Goal: Task Accomplishment & Management: Use online tool/utility

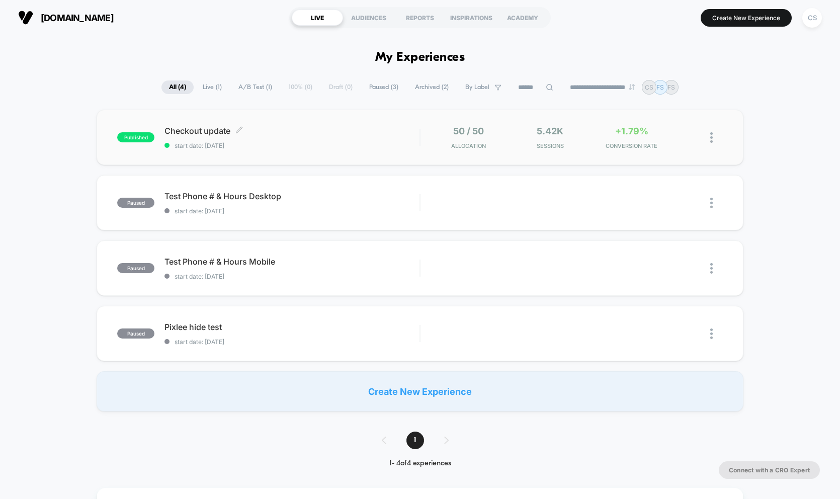
click at [293, 142] on span "start date: [DATE]" at bounding box center [291, 146] width 255 height 8
click at [448, 440] on div "1" at bounding box center [420, 440] width 97 height 18
click at [416, 440] on span "1" at bounding box center [415, 440] width 18 height 18
click at [363, 15] on div "AUDIENCES" at bounding box center [368, 18] width 51 height 16
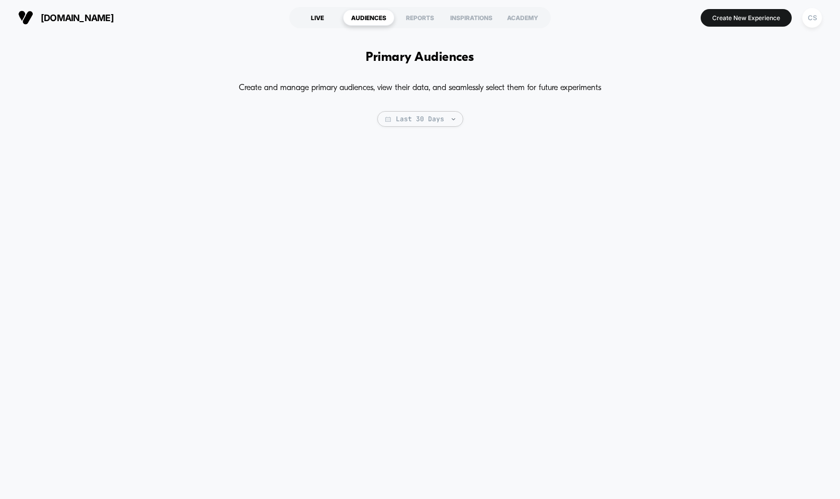
click at [321, 14] on div "LIVE" at bounding box center [317, 18] width 51 height 16
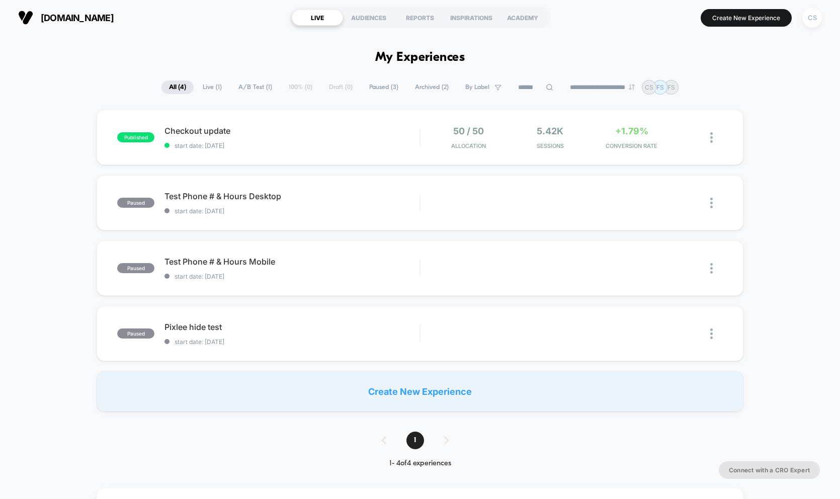
click at [812, 17] on div "CS" at bounding box center [812, 18] width 20 height 20
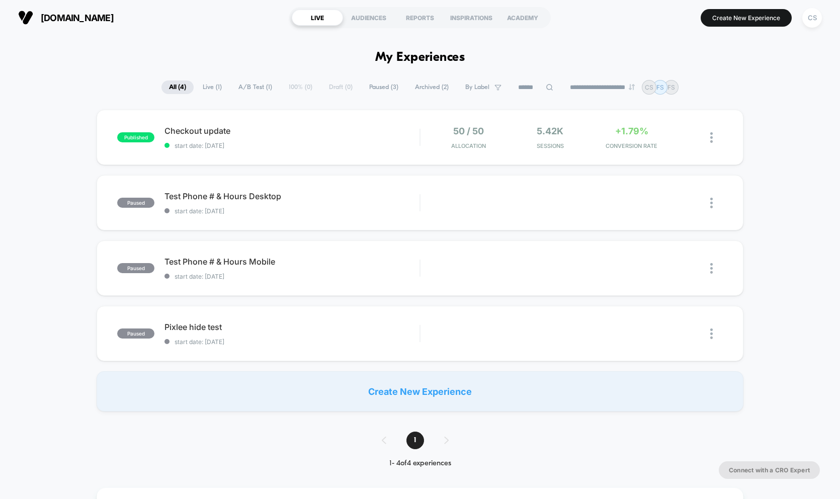
click at [209, 89] on span "Live ( 1 )" at bounding box center [212, 87] width 34 height 14
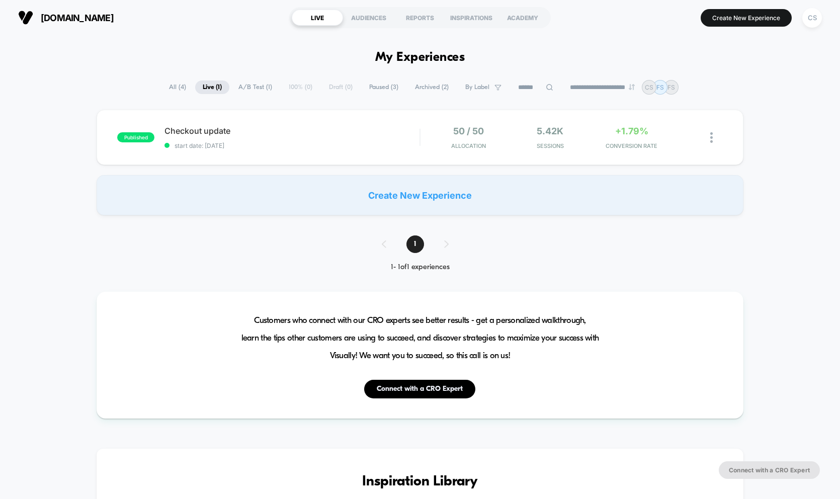
click at [167, 88] on span "All ( 4 )" at bounding box center [177, 87] width 32 height 14
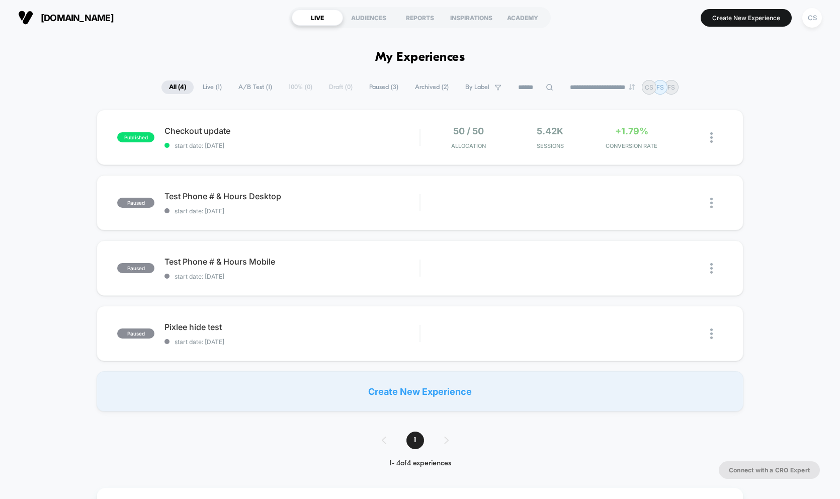
click at [57, 17] on span "[DOMAIN_NAME]" at bounding box center [77, 18] width 73 height 11
click at [808, 19] on div "CS" at bounding box center [812, 18] width 20 height 20
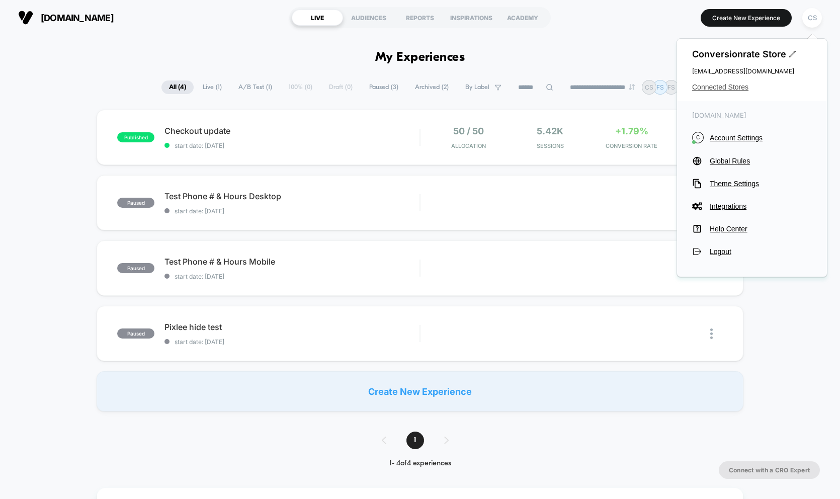
click at [728, 86] on span "Connected Stores" at bounding box center [752, 87] width 120 height 8
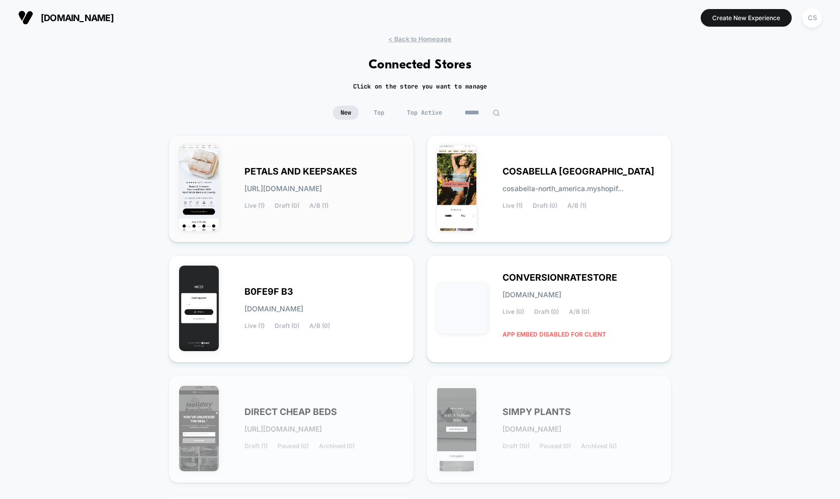
click at [291, 221] on div "PETALS AND KEEPSAKES [URL][DOMAIN_NAME] Live (1) Draft (0) A/B (1)" at bounding box center [291, 188] width 224 height 86
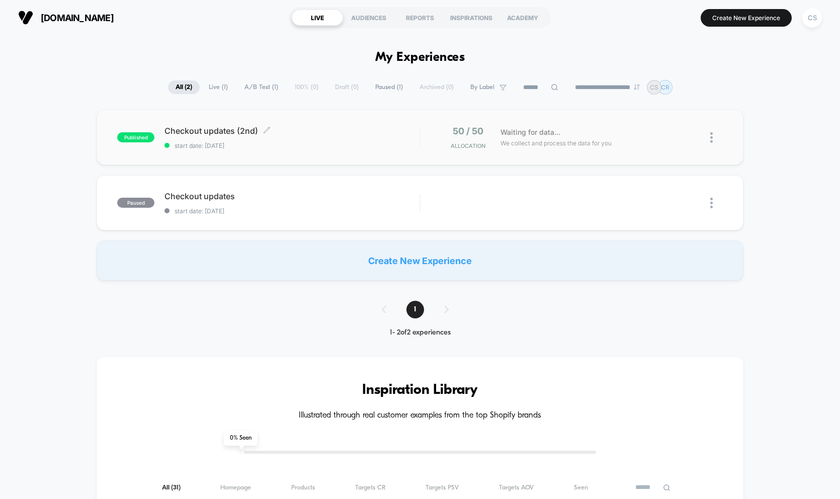
click at [234, 146] on span "start date: [DATE]" at bounding box center [291, 146] width 255 height 8
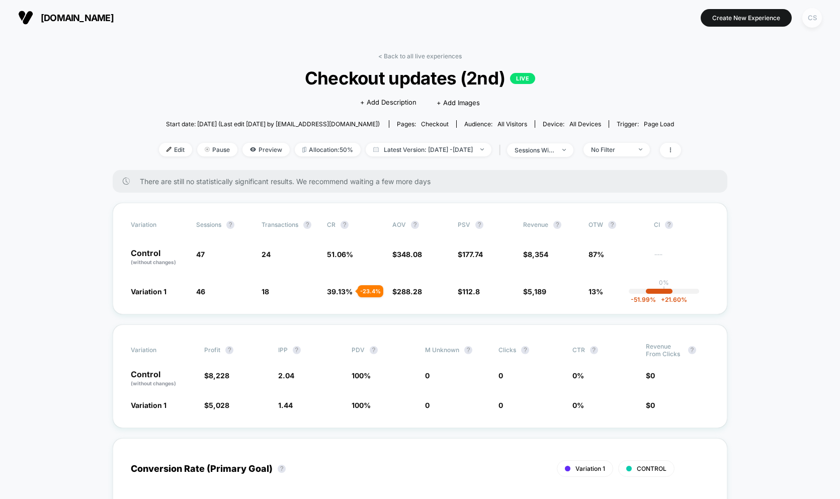
click at [811, 17] on div "CS" at bounding box center [812, 18] width 20 height 20
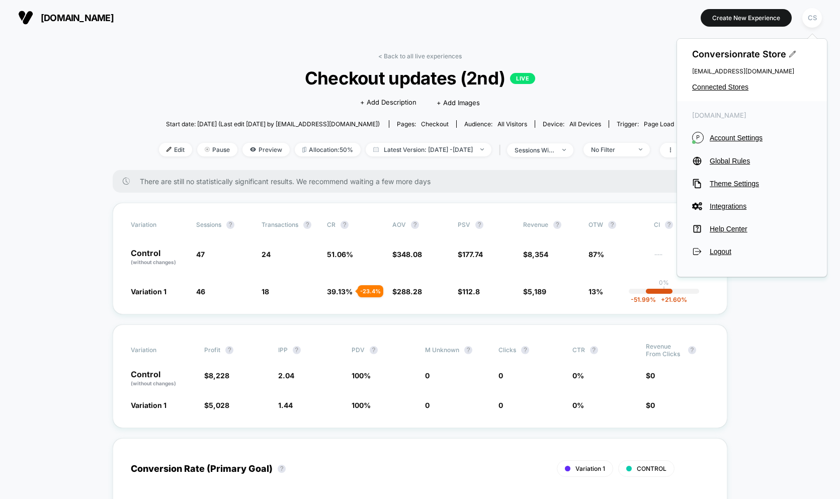
click at [654, 10] on section "Create New Experience CS" at bounding box center [692, 17] width 265 height 25
